Goal: Task Accomplishment & Management: Manage account settings

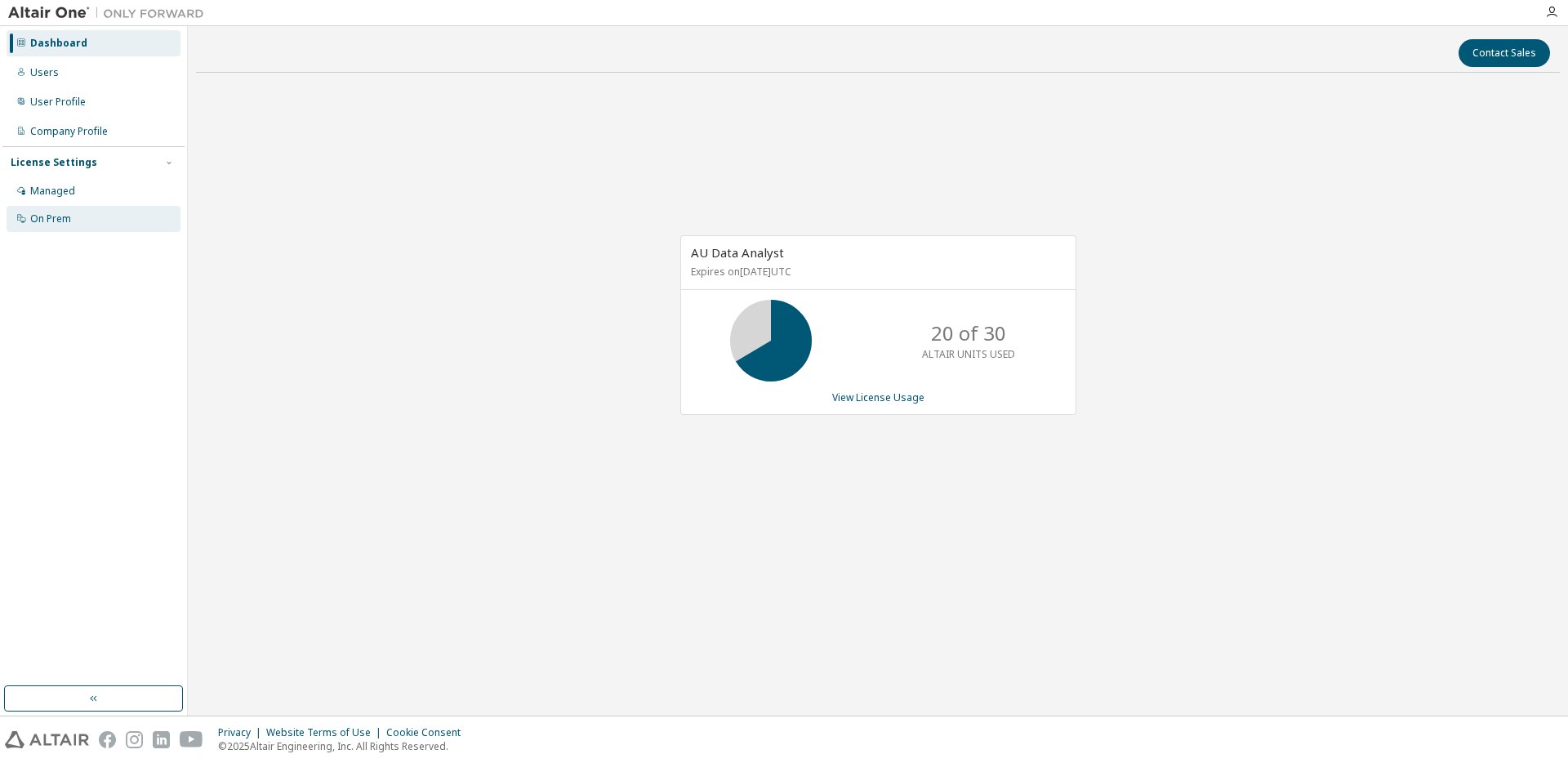
click at [61, 217] on div "On Prem" at bounding box center [51, 218] width 41 height 13
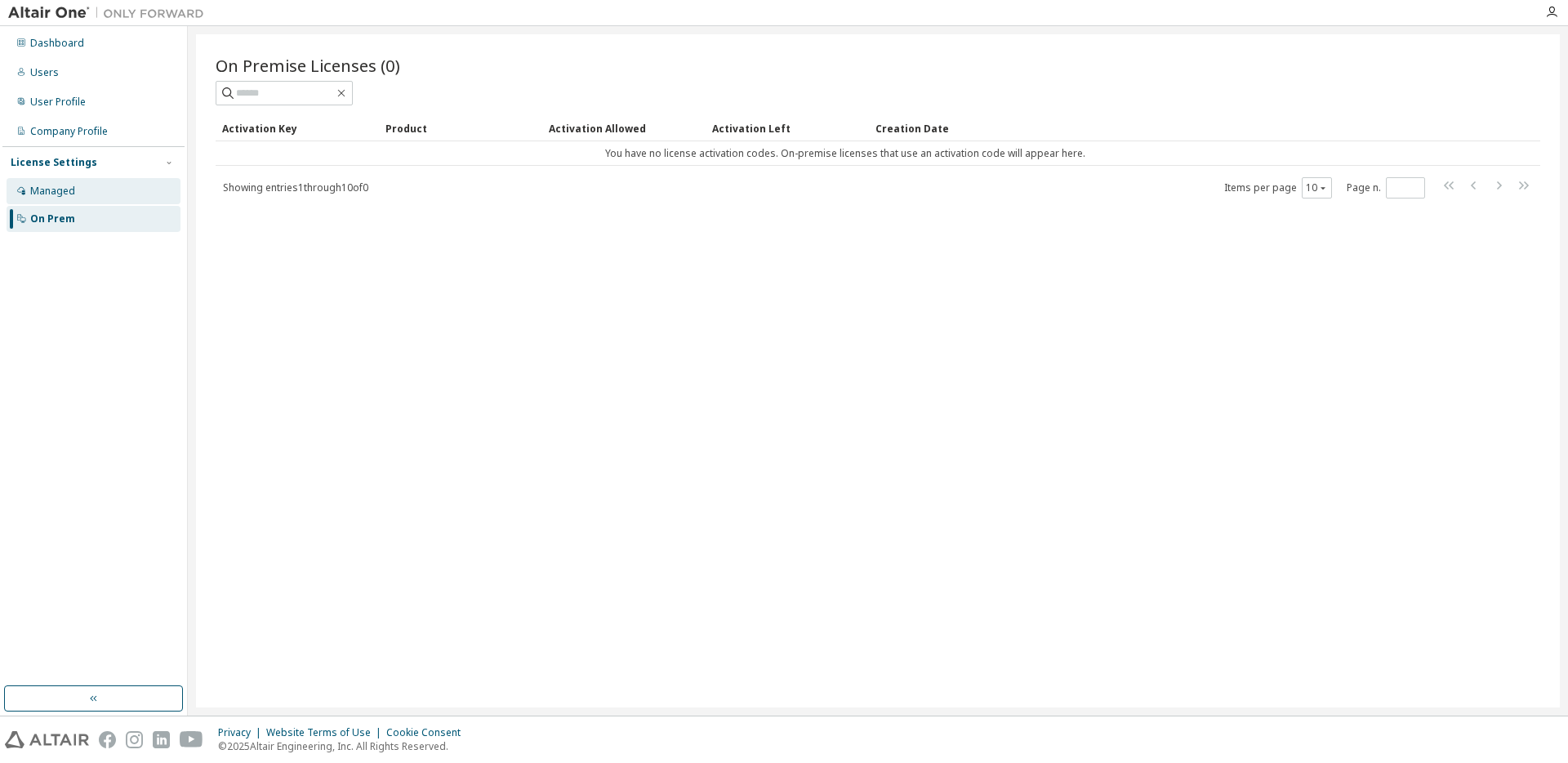
click at [61, 188] on div "Managed" at bounding box center [53, 190] width 45 height 13
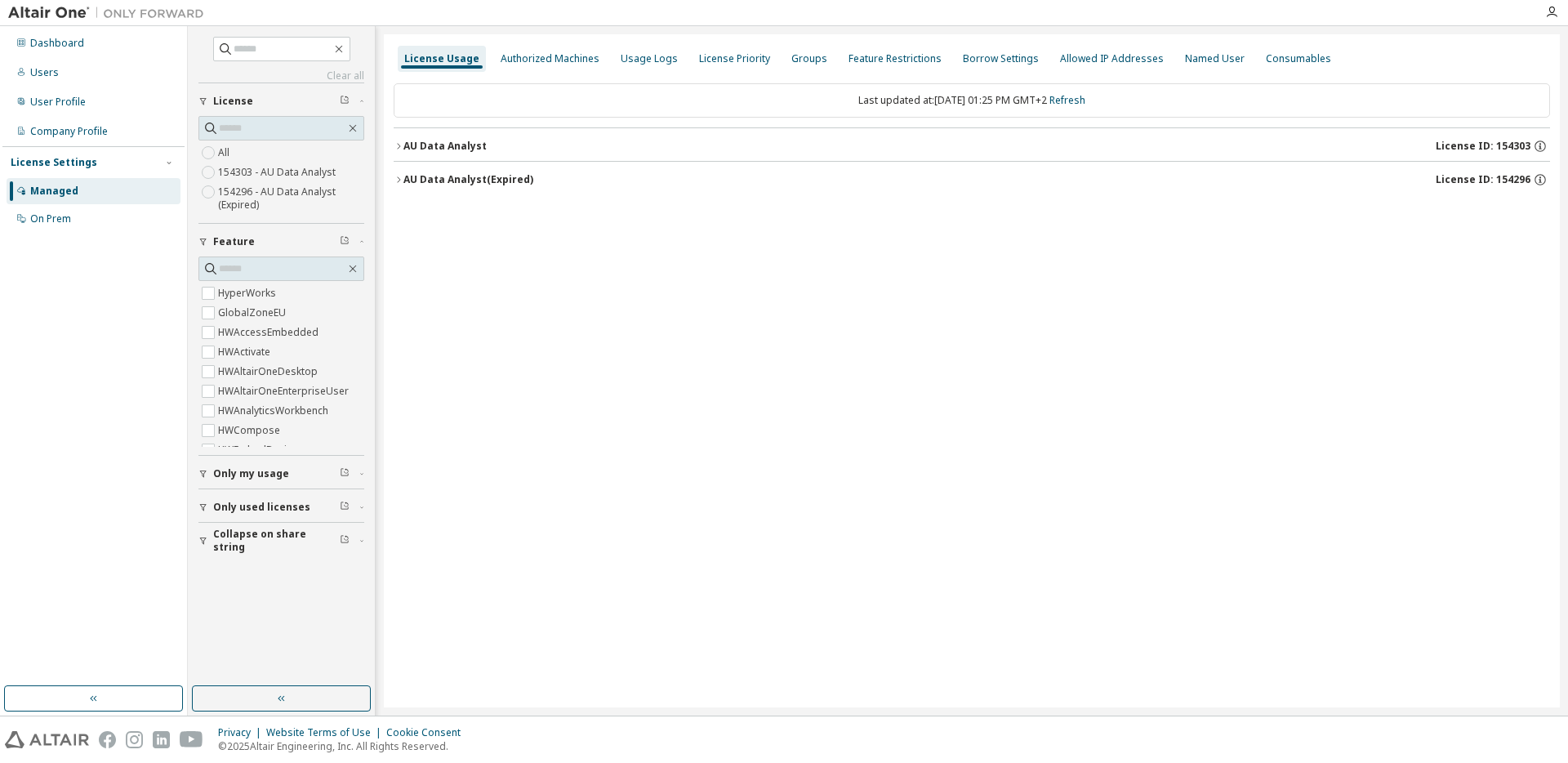
click at [268, 188] on label "154296 - AU Data Analyst (Expired)" at bounding box center [290, 198] width 146 height 32
click at [709, 63] on div "License Priority" at bounding box center [734, 58] width 71 height 13
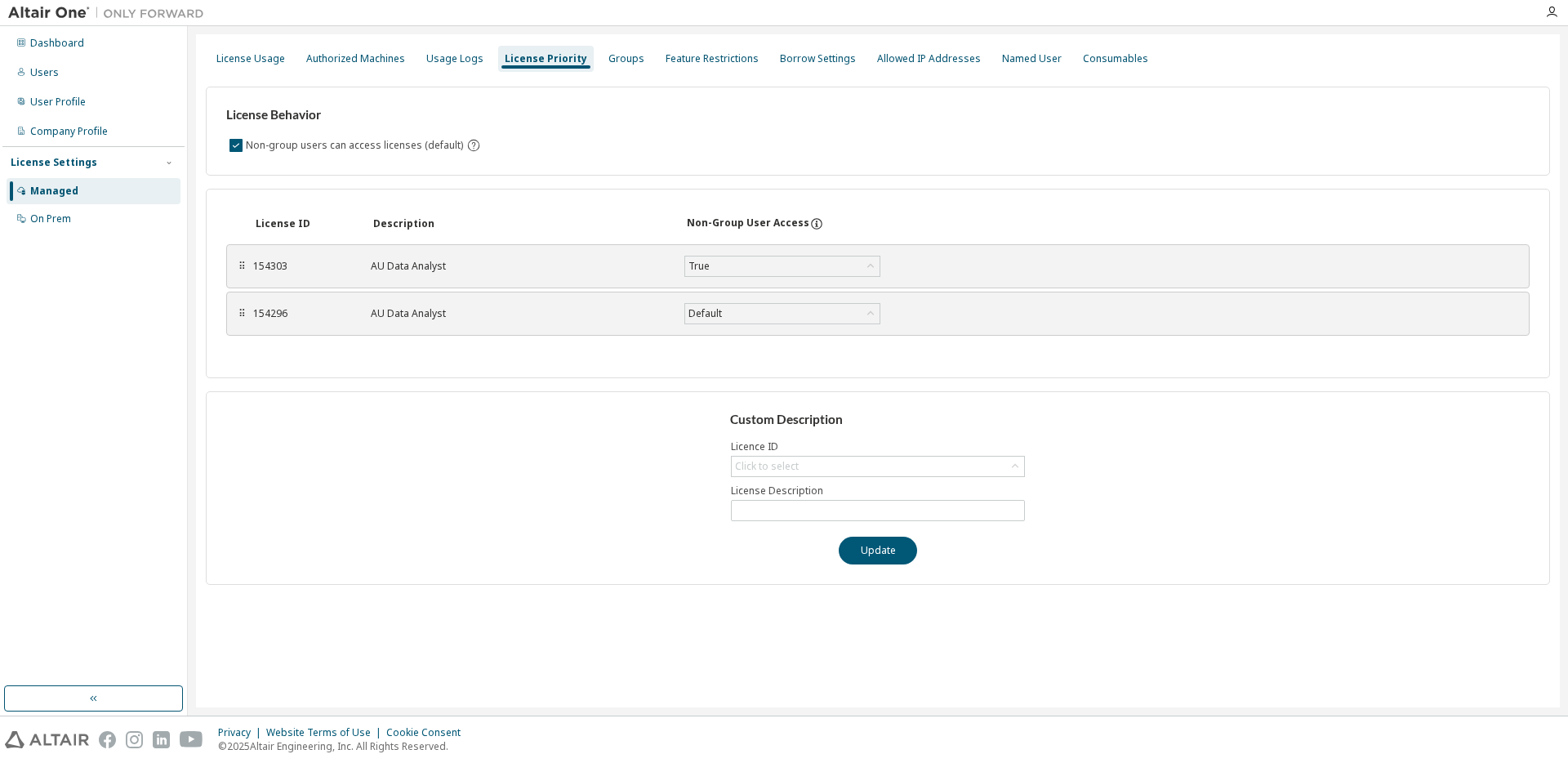
click at [65, 190] on div "Managed" at bounding box center [54, 190] width 48 height 13
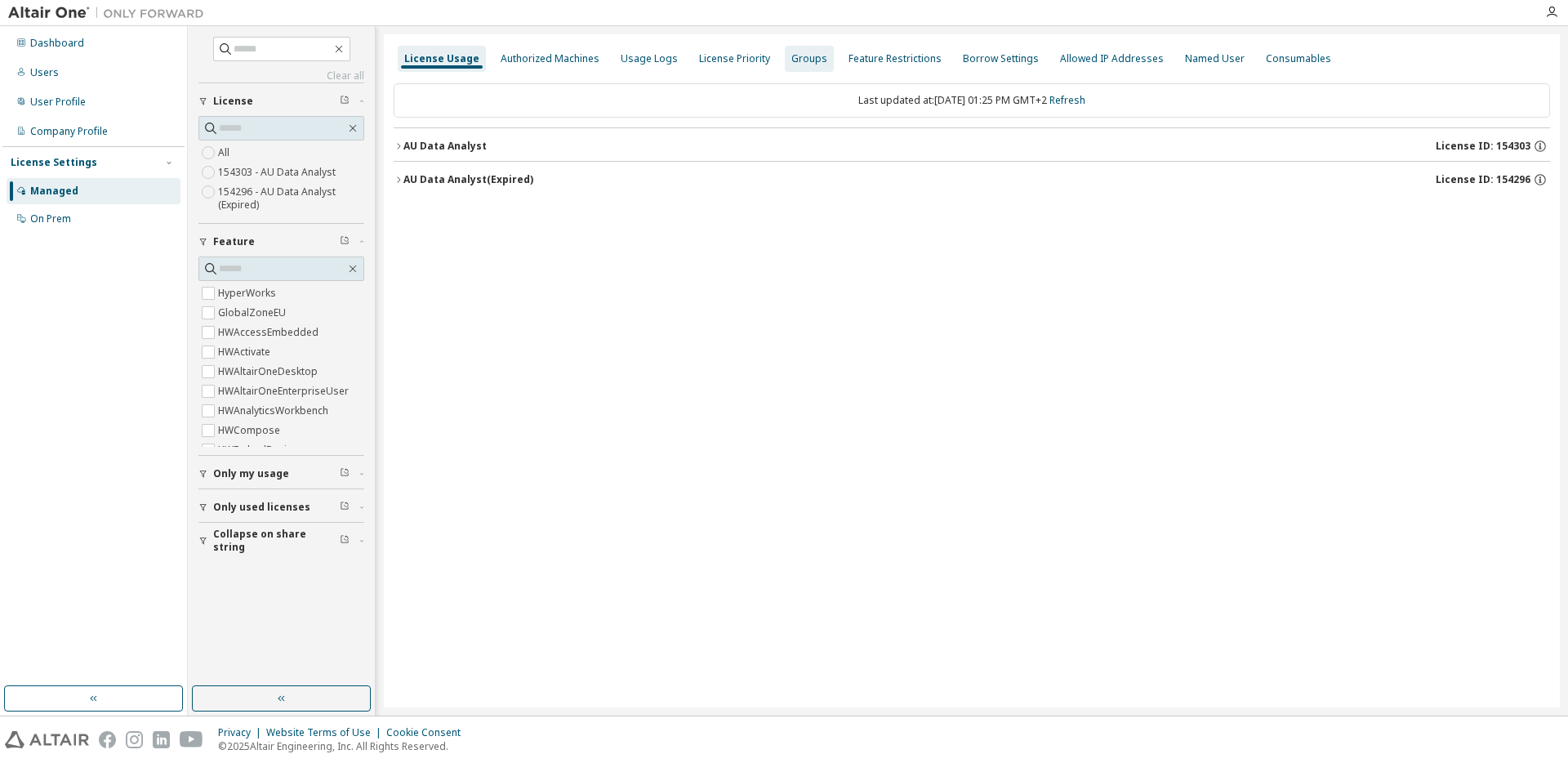
click at [802, 61] on div "Groups" at bounding box center [809, 58] width 36 height 13
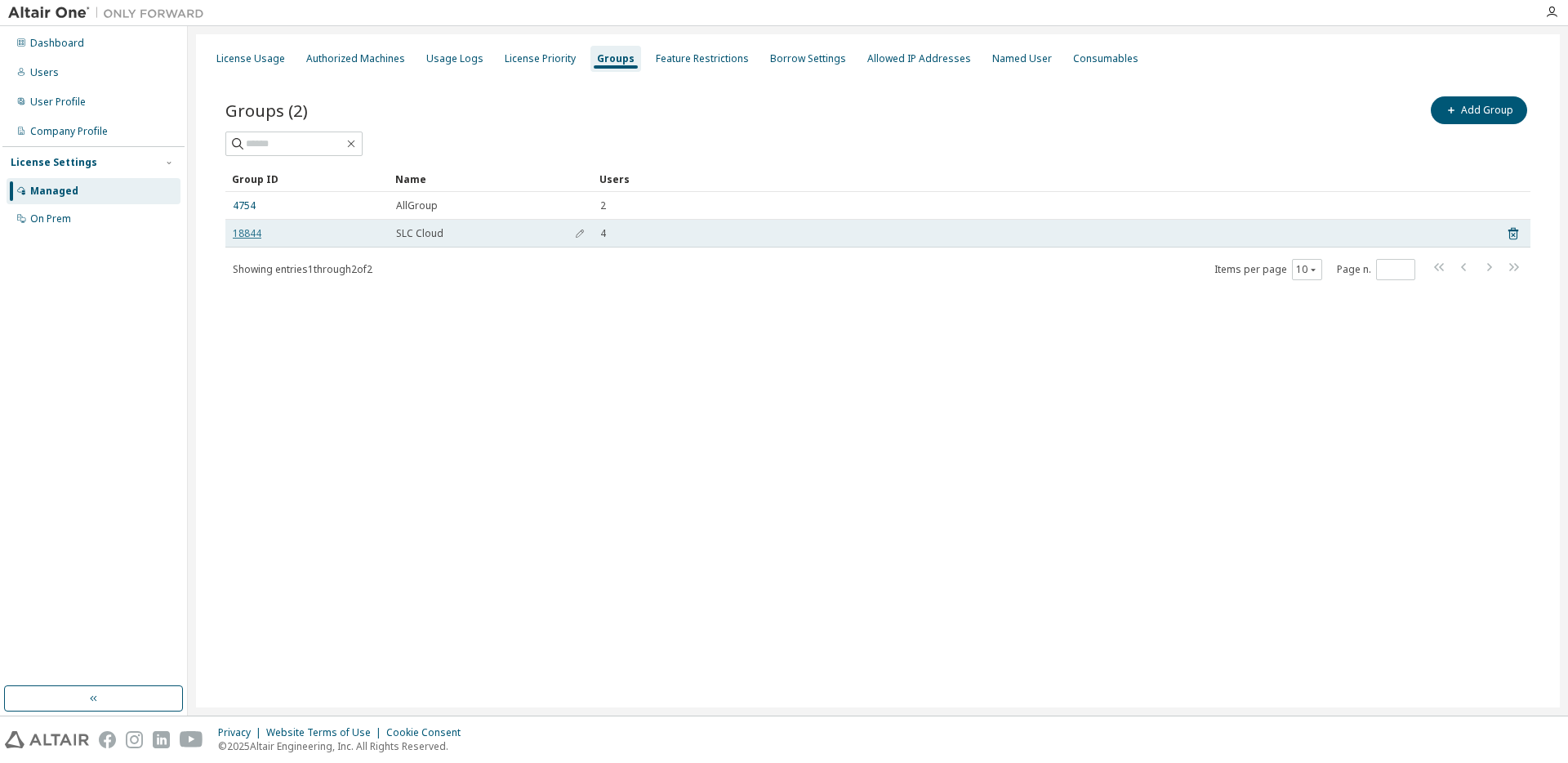
click at [246, 233] on link "18844" at bounding box center [246, 232] width 28 height 13
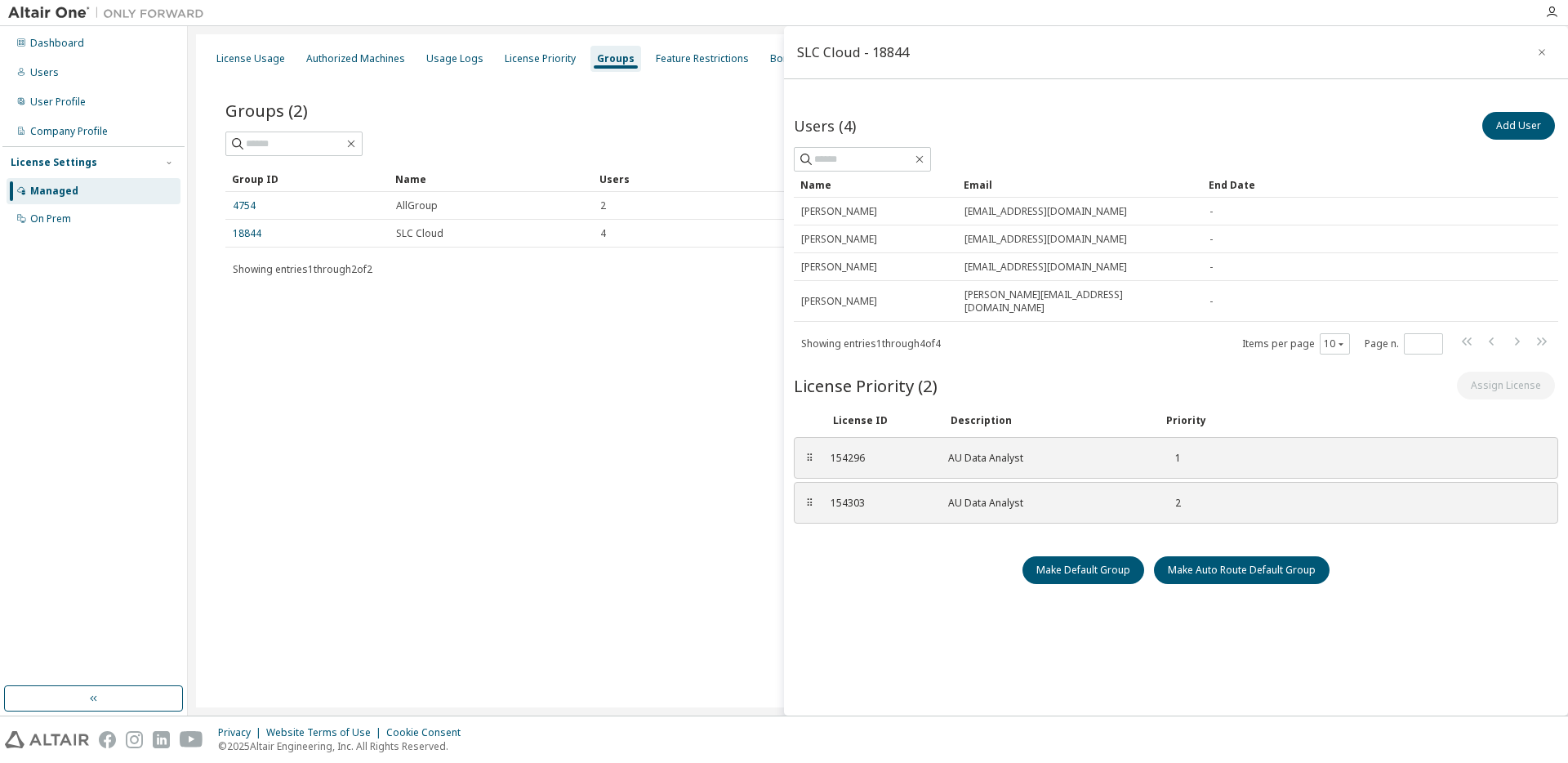
click at [625, 435] on div "License Usage Authorized Machines Usage Logs License Priority Groups Feature Re…" at bounding box center [878, 371] width 1364 height 673
click at [609, 59] on div "Groups" at bounding box center [616, 58] width 37 height 13
click at [55, 190] on div "Managed" at bounding box center [54, 190] width 48 height 13
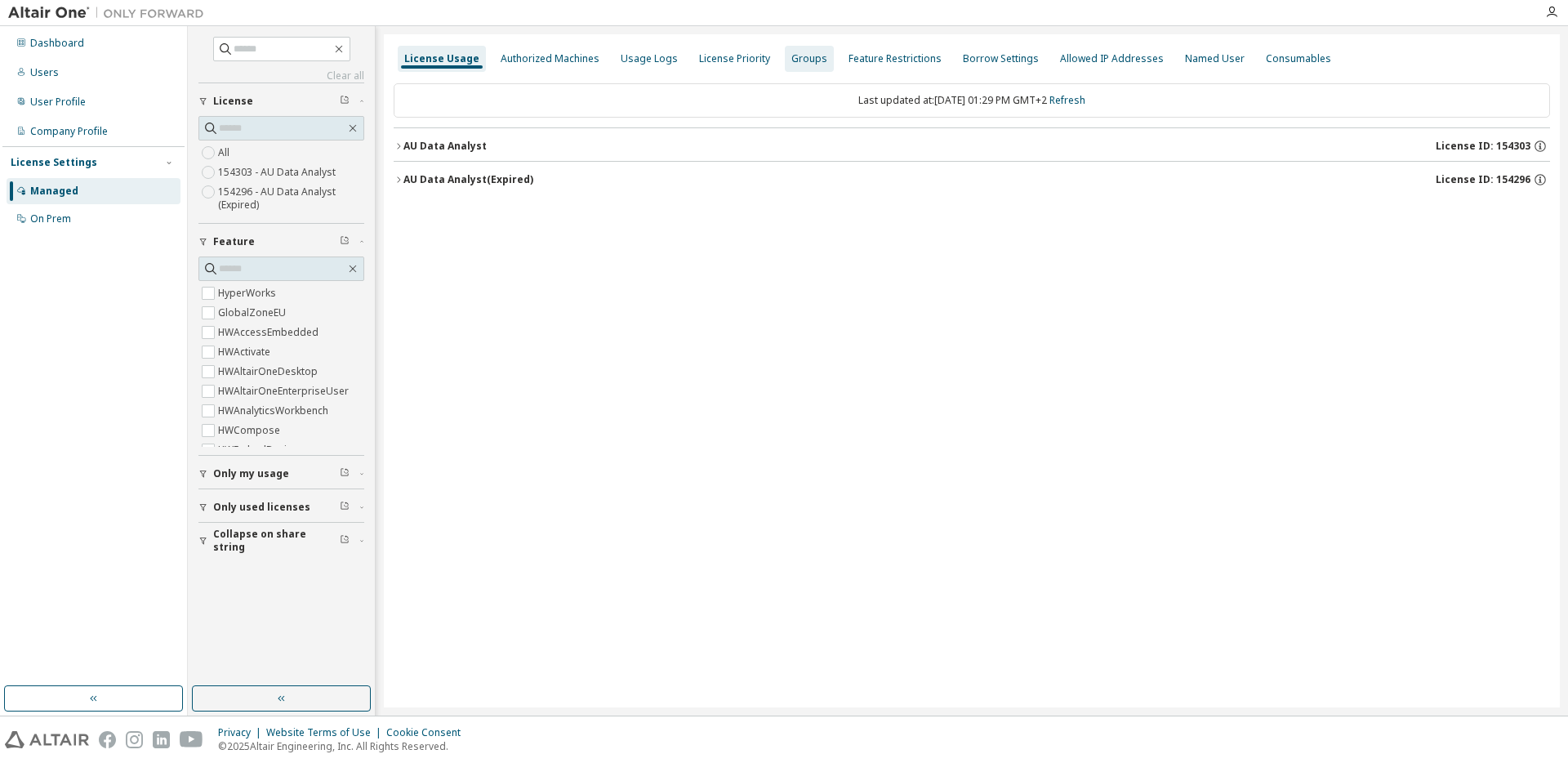
click at [791, 59] on div "Groups" at bounding box center [809, 58] width 36 height 13
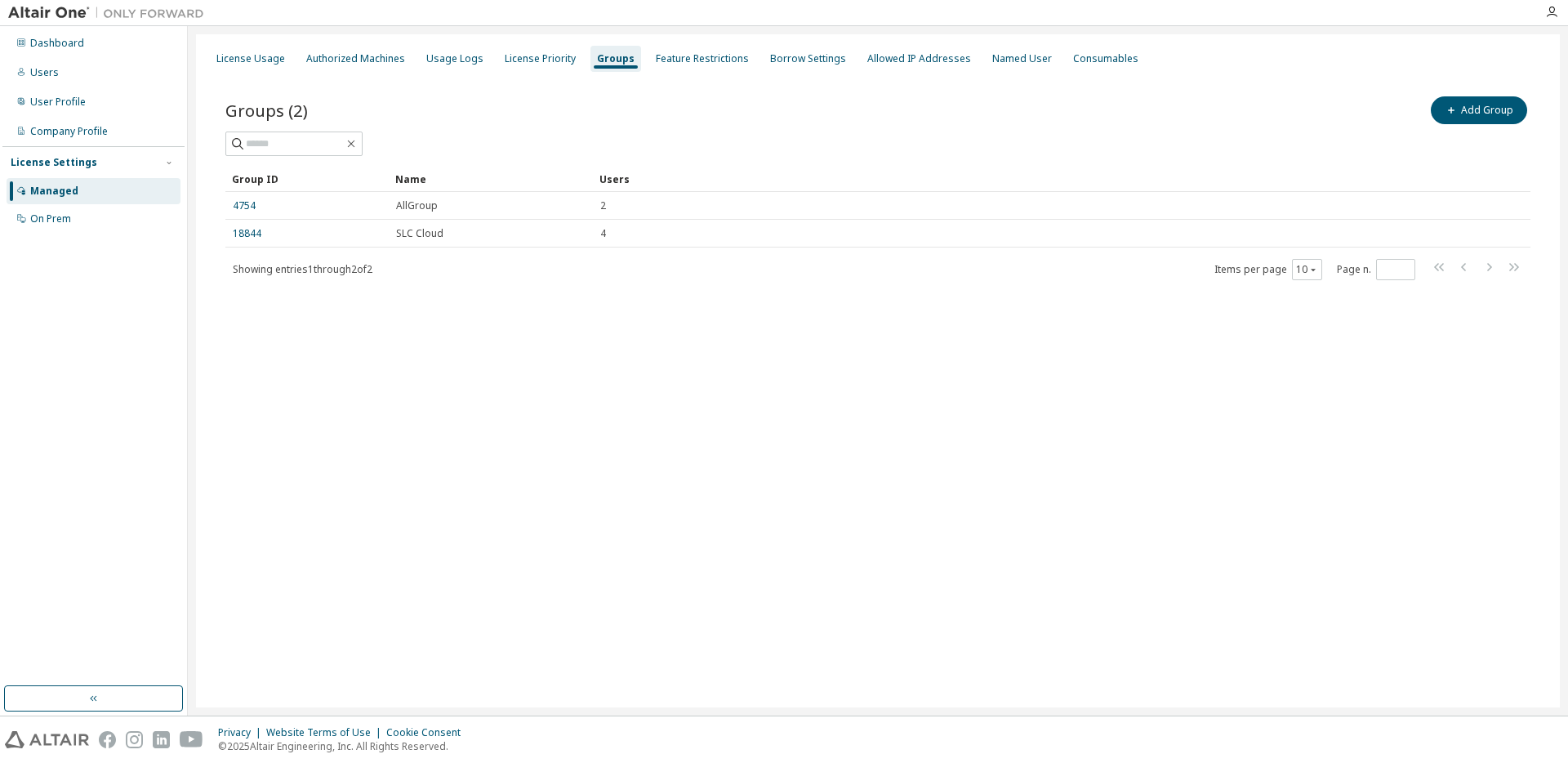
click at [571, 472] on div "License Usage Authorized Machines Usage Logs License Priority Groups Feature Re…" at bounding box center [878, 371] width 1364 height 673
click at [610, 62] on div "Groups" at bounding box center [616, 58] width 37 height 13
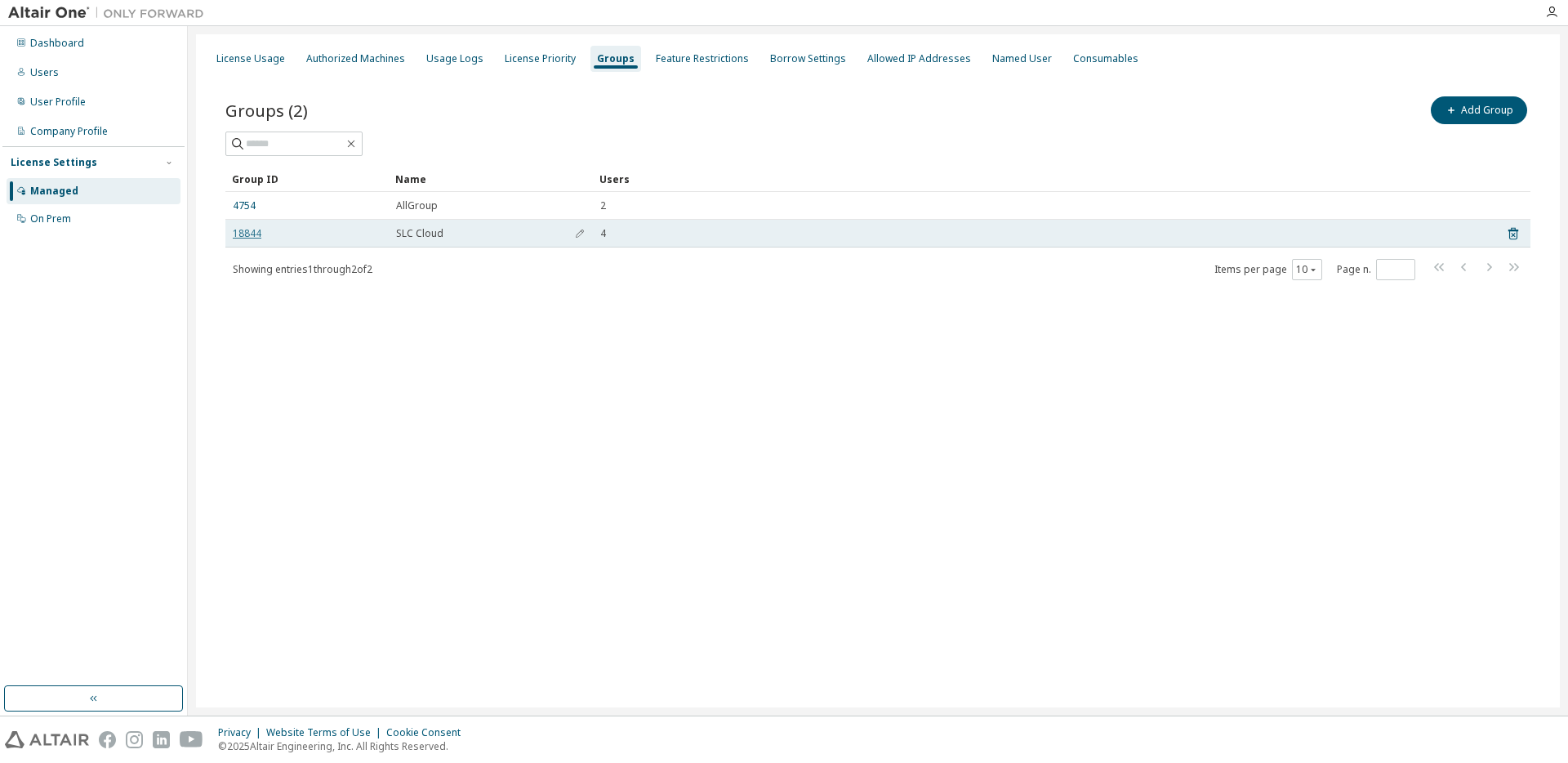
click at [248, 230] on link "18844" at bounding box center [246, 232] width 28 height 13
